Goal: Task Accomplishment & Management: Complete application form

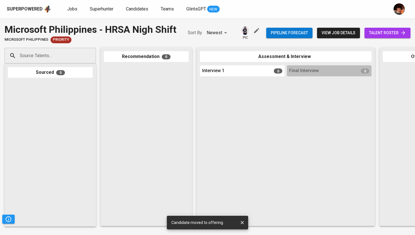
scroll to position [0, 250]
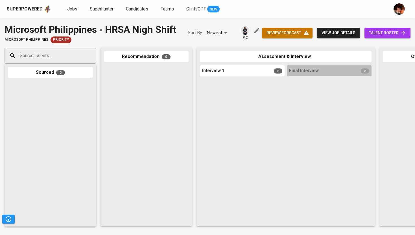
click at [73, 9] on span "Jobs" at bounding box center [72, 8] width 10 height 5
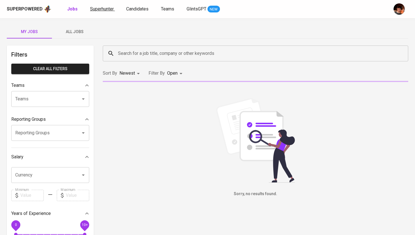
click at [108, 9] on span "Superhunter" at bounding box center [102, 8] width 24 height 5
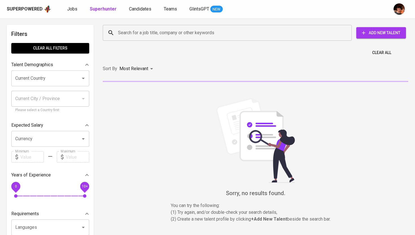
click at [131, 28] on input "Search for a job title, company or other keywords" at bounding box center [229, 32] width 224 height 11
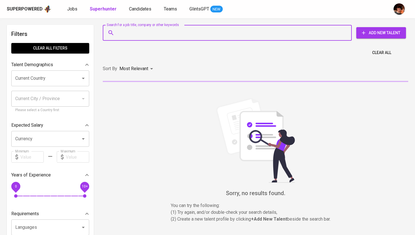
paste input "renzalcabantoc@gmail.com"
type input "renzalcabantoc@gmail.com"
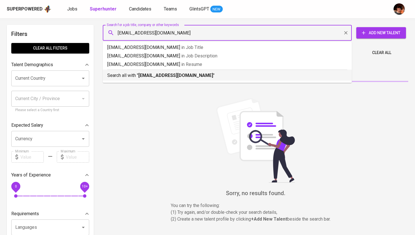
click at [135, 76] on p "Search all with " renzalcabantoc@gmail.com "" at bounding box center [227, 75] width 240 height 7
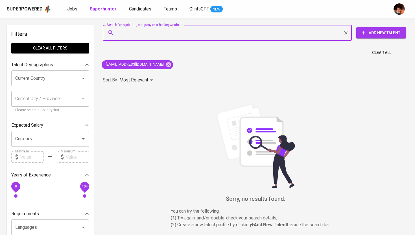
click at [372, 33] on span "Add New Talent" at bounding box center [381, 32] width 41 height 7
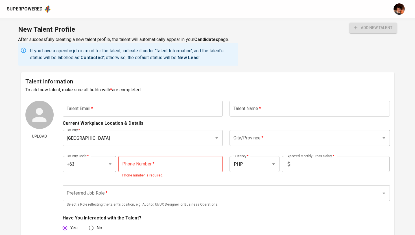
click at [142, 112] on input "text" at bounding box center [143, 109] width 160 height 16
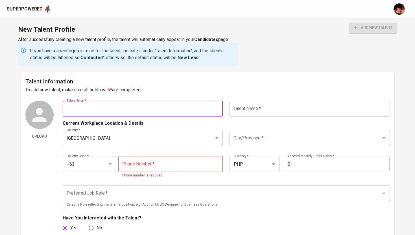
paste input "renzalcabantoc@gmail.com"
type input "renzalcabantoc@gmail.com"
click at [266, 112] on input "text" at bounding box center [310, 109] width 160 height 16
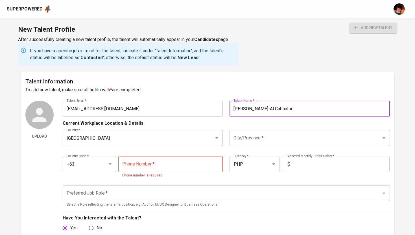
click at [254, 145] on div "City/Province *" at bounding box center [310, 138] width 160 height 16
type input "Renz-Al Cabantoc"
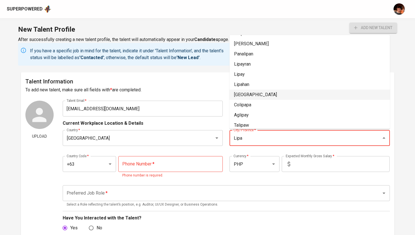
scroll to position [22, 0]
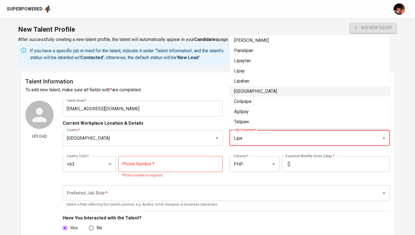
click at [266, 89] on li "Lipa City" at bounding box center [310, 91] width 160 height 10
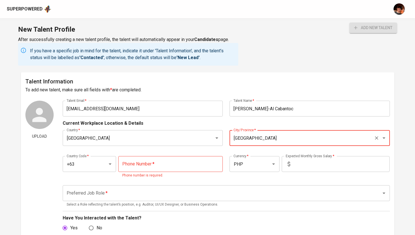
type input "Lipa City"
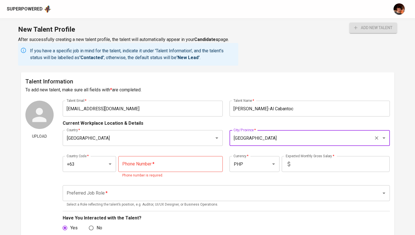
click at [156, 158] on input "tel" at bounding box center [170, 164] width 105 height 16
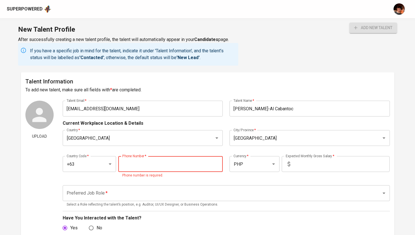
paste input "977-729-7821"
type input "977-729-7821"
click at [315, 163] on input "text" at bounding box center [341, 164] width 97 height 16
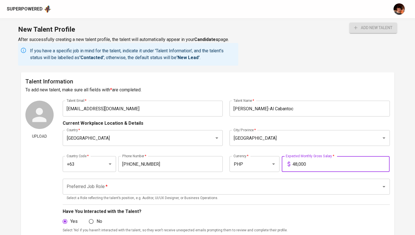
type input "48,000"
click at [308, 185] on input "Preferred Job Role   *" at bounding box center [218, 186] width 307 height 11
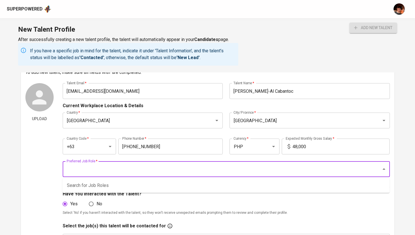
scroll to position [24, 0]
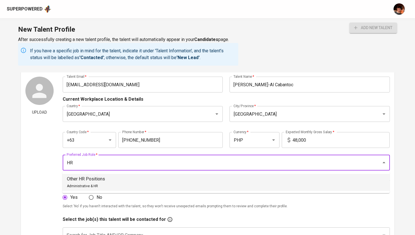
click at [161, 177] on li "Other HR Positions Administrative & HR" at bounding box center [225, 182] width 327 height 17
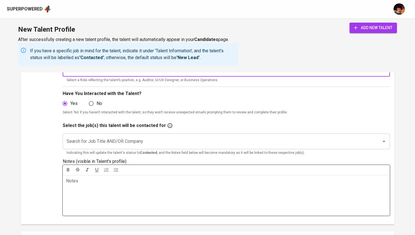
scroll to position [124, 0]
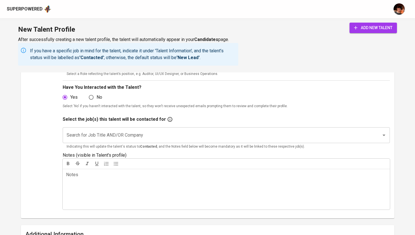
type input "Other HR Positions"
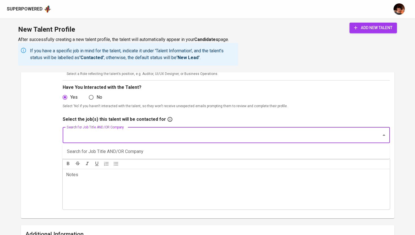
click at [158, 135] on input "Search for Job Title AND/OR Company" at bounding box center [218, 135] width 307 height 11
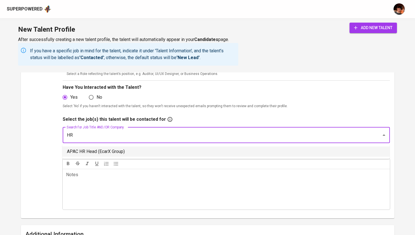
type input "<"
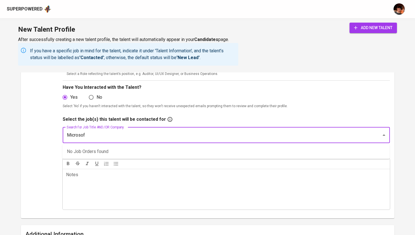
type input "Microsoft"
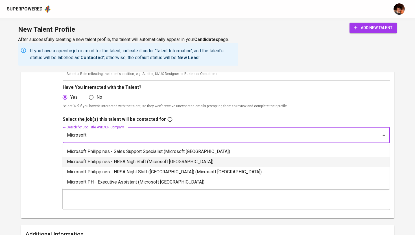
click at [147, 163] on li "Microsoft Philippines - HRSA Nigh Shift (Microsoft Philippines)" at bounding box center [225, 162] width 327 height 10
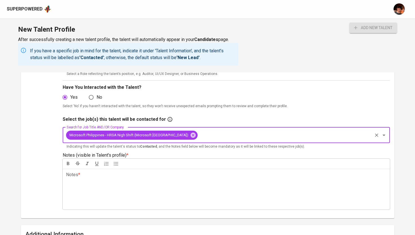
click at [157, 187] on div "Notes * ﻿" at bounding box center [226, 189] width 327 height 41
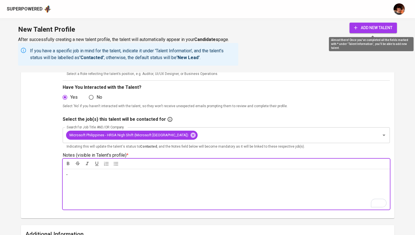
click at [364, 26] on span "add new talent" at bounding box center [373, 27] width 38 height 7
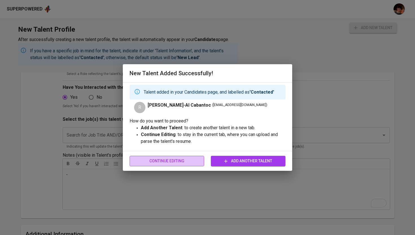
click at [186, 162] on span "Continue Editing" at bounding box center [167, 160] width 66 height 7
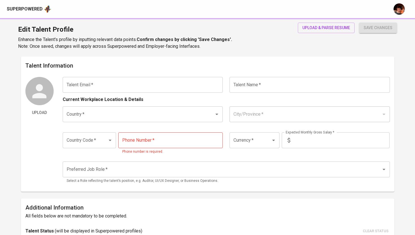
type input "renzalcabantoc@gmail.com"
type input "Renz-Al Cabantoc"
type input "Philippines"
type input "Lipa City"
type input "+63"
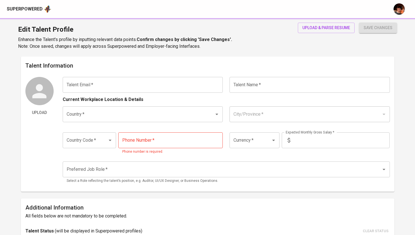
type input "977-729-7821"
type input "PHP"
type input "48,000"
type input "Other HR Positions"
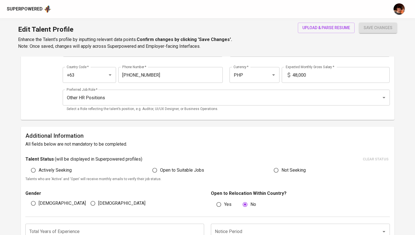
scroll to position [49, 0]
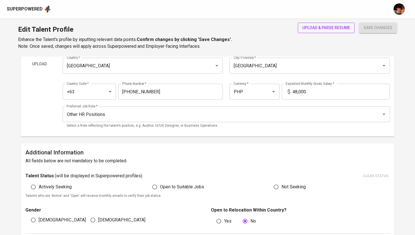
click at [309, 31] on button "upload & parse resume" at bounding box center [326, 28] width 57 height 10
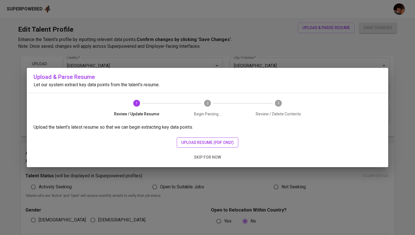
click at [193, 142] on span "upload resume (pdf only)" at bounding box center [207, 142] width 53 height 7
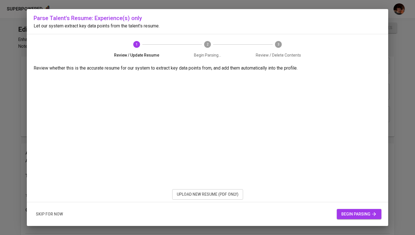
click at [358, 216] on span "begin parsing" at bounding box center [360, 213] width 36 height 7
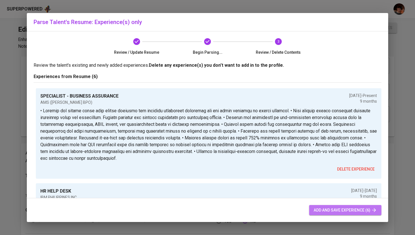
click at [320, 209] on span "add and save experience (6)" at bounding box center [345, 210] width 63 height 7
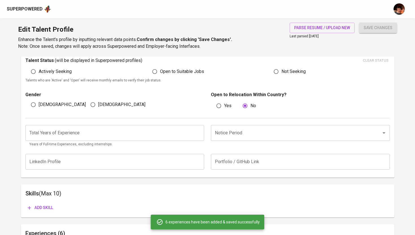
scroll to position [160, 0]
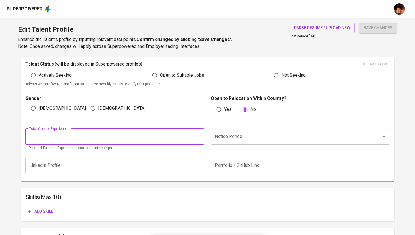
click at [138, 140] on input "number" at bounding box center [114, 137] width 179 height 16
